Goal: Transaction & Acquisition: Purchase product/service

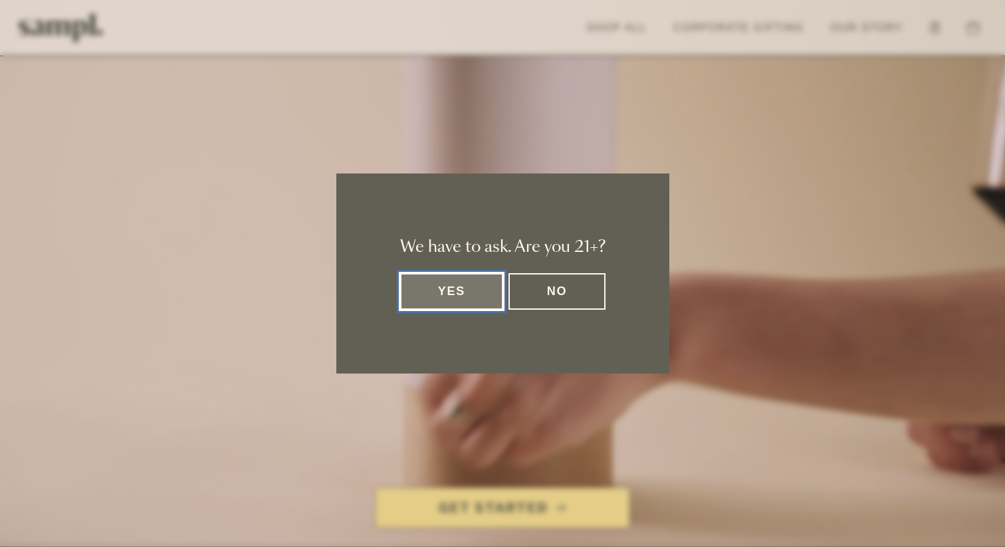
click at [421, 295] on button "Yes" at bounding box center [452, 291] width 104 height 37
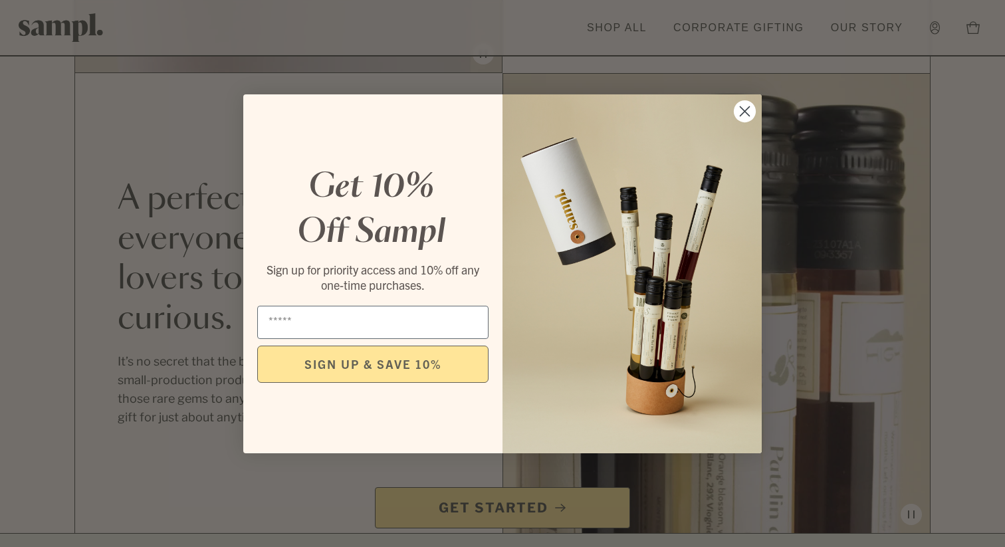
scroll to position [1208, 0]
click at [733, 116] on icon "Close dialog" at bounding box center [744, 111] width 23 height 23
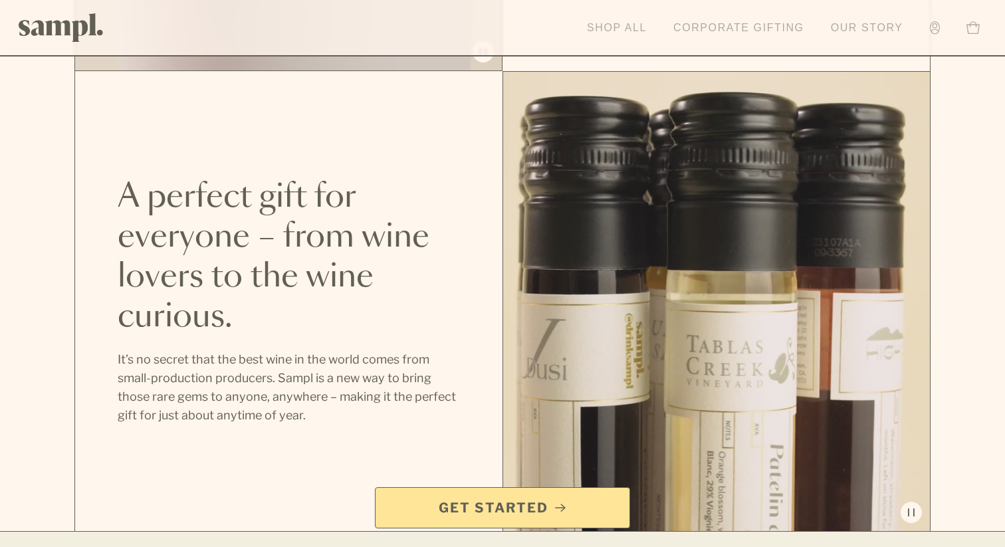
click at [620, 29] on link "Shop All" at bounding box center [616, 27] width 73 height 29
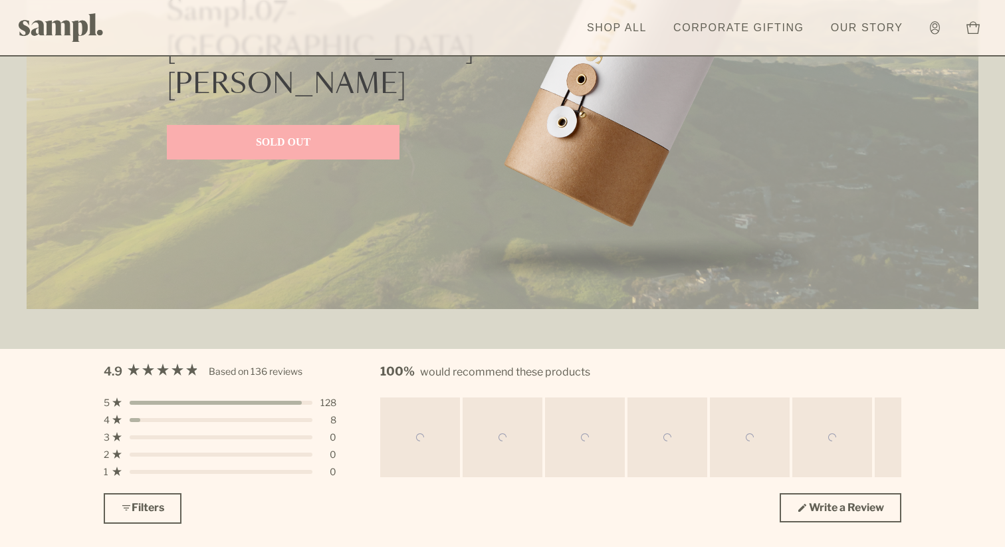
scroll to position [3436, 0]
